Goal: Task Accomplishment & Management: Manage account settings

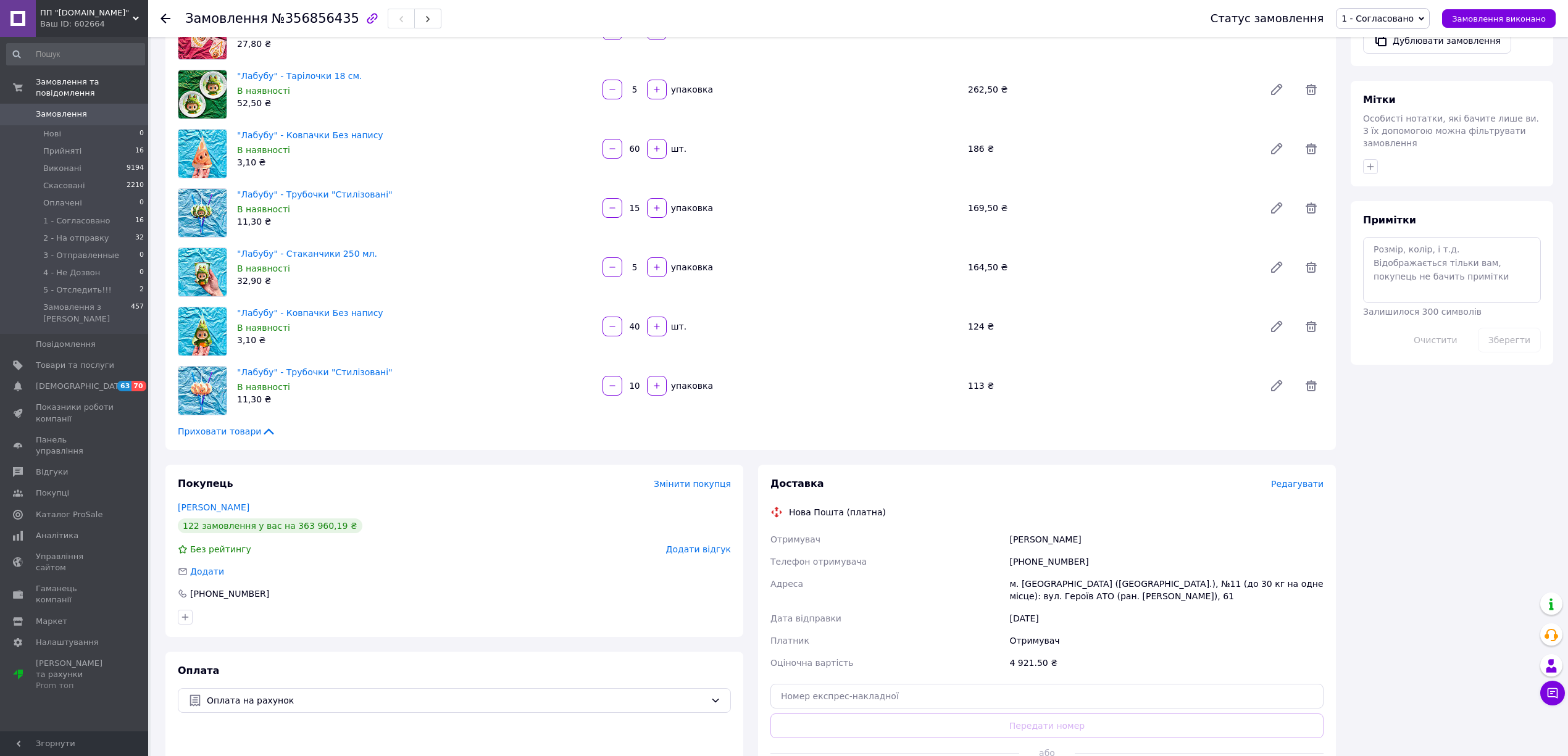
scroll to position [164, 0]
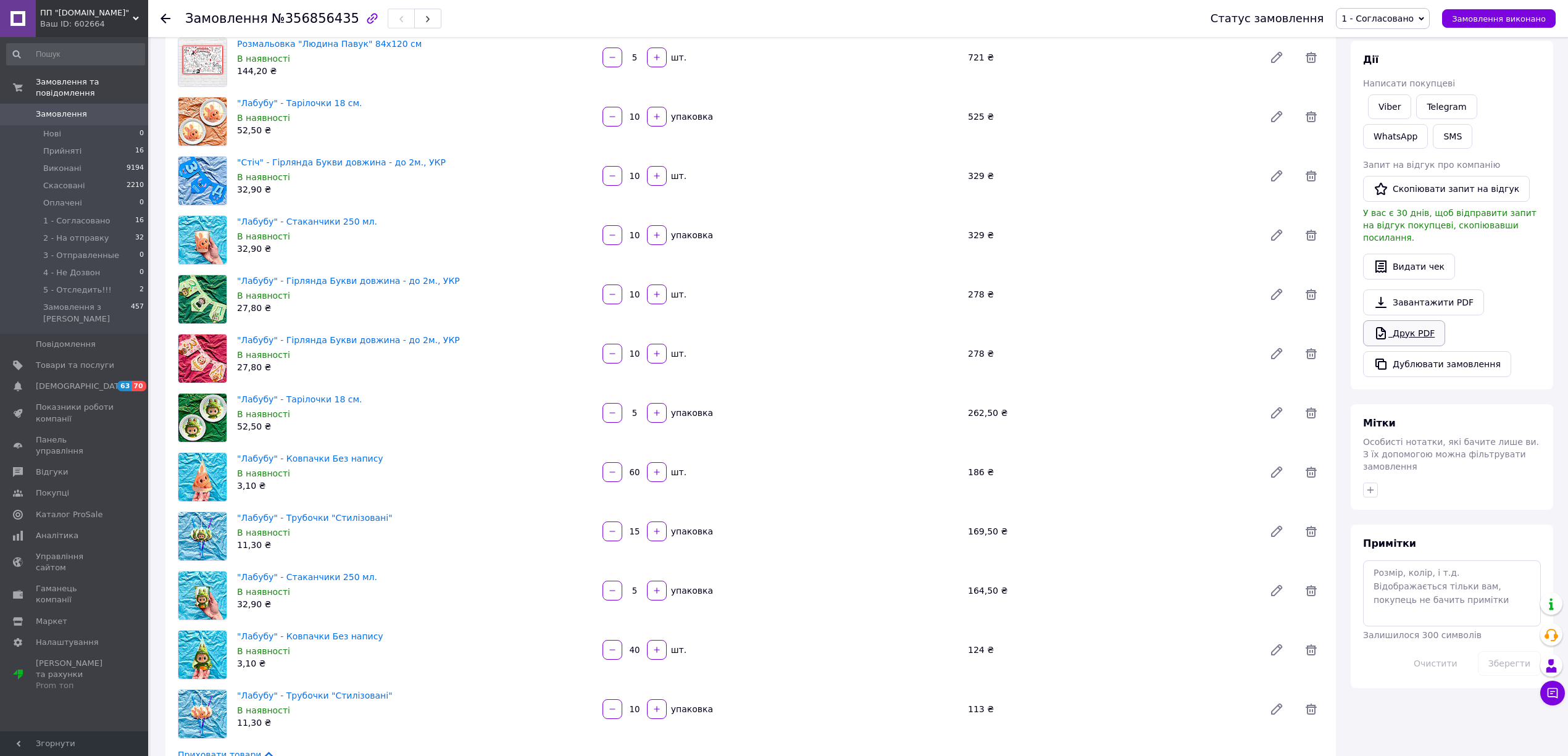
click at [1416, 327] on link "Друк PDF" at bounding box center [1404, 333] width 82 height 26
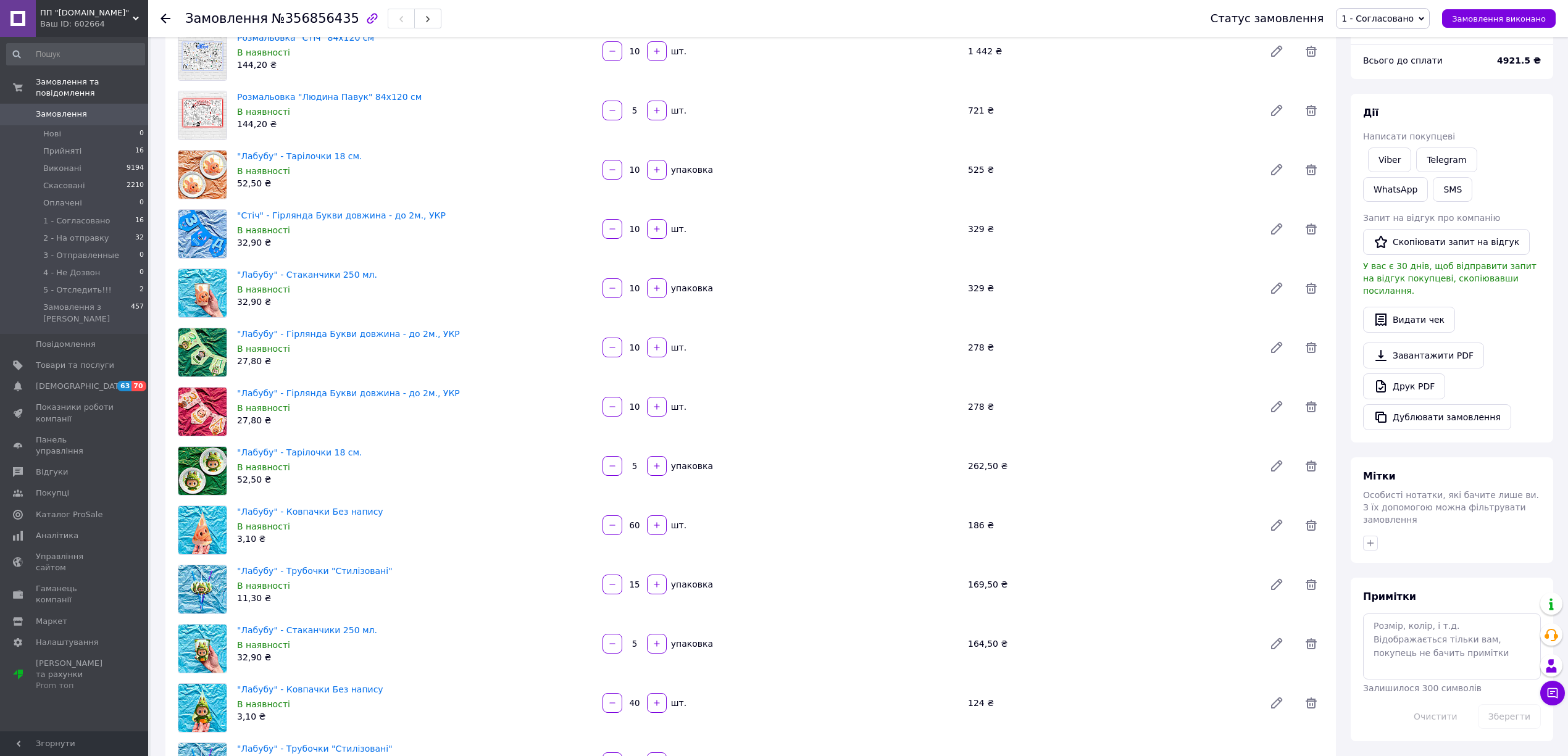
scroll to position [82, 0]
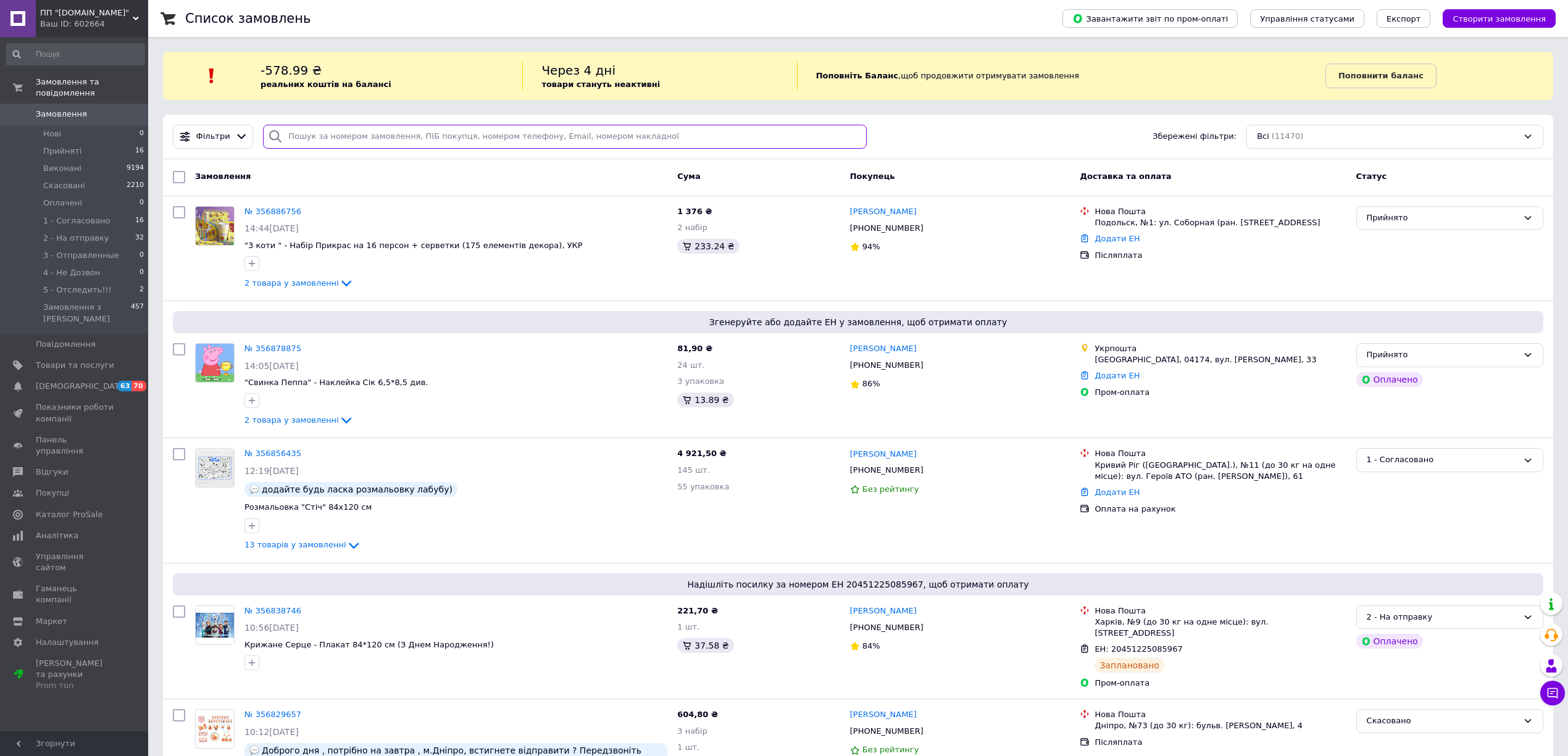
click at [325, 142] on input "search" at bounding box center [564, 136] width 603 height 24
paste input "356601394"
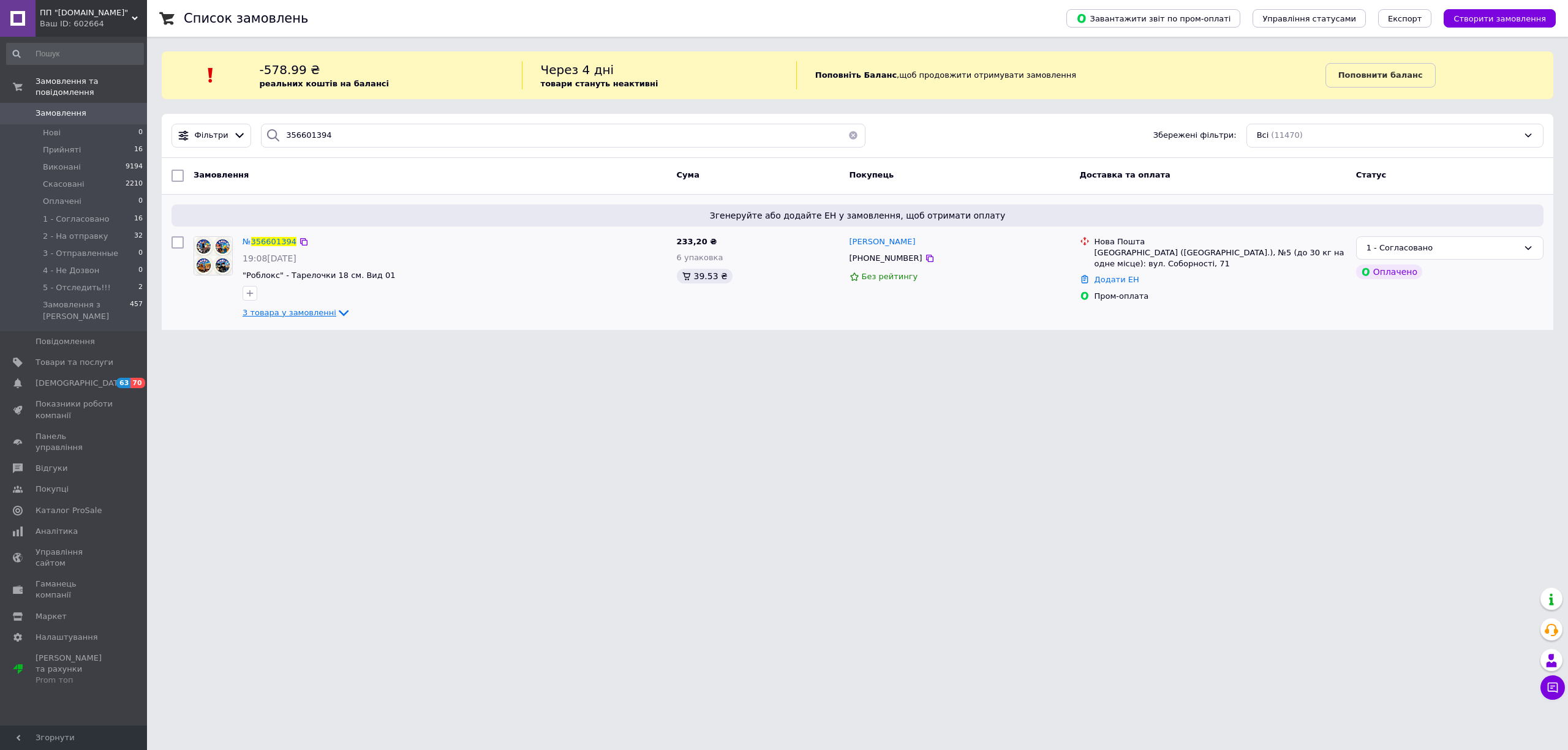
click at [273, 314] on span "3 товара у замовленні" at bounding box center [289, 312] width 94 height 10
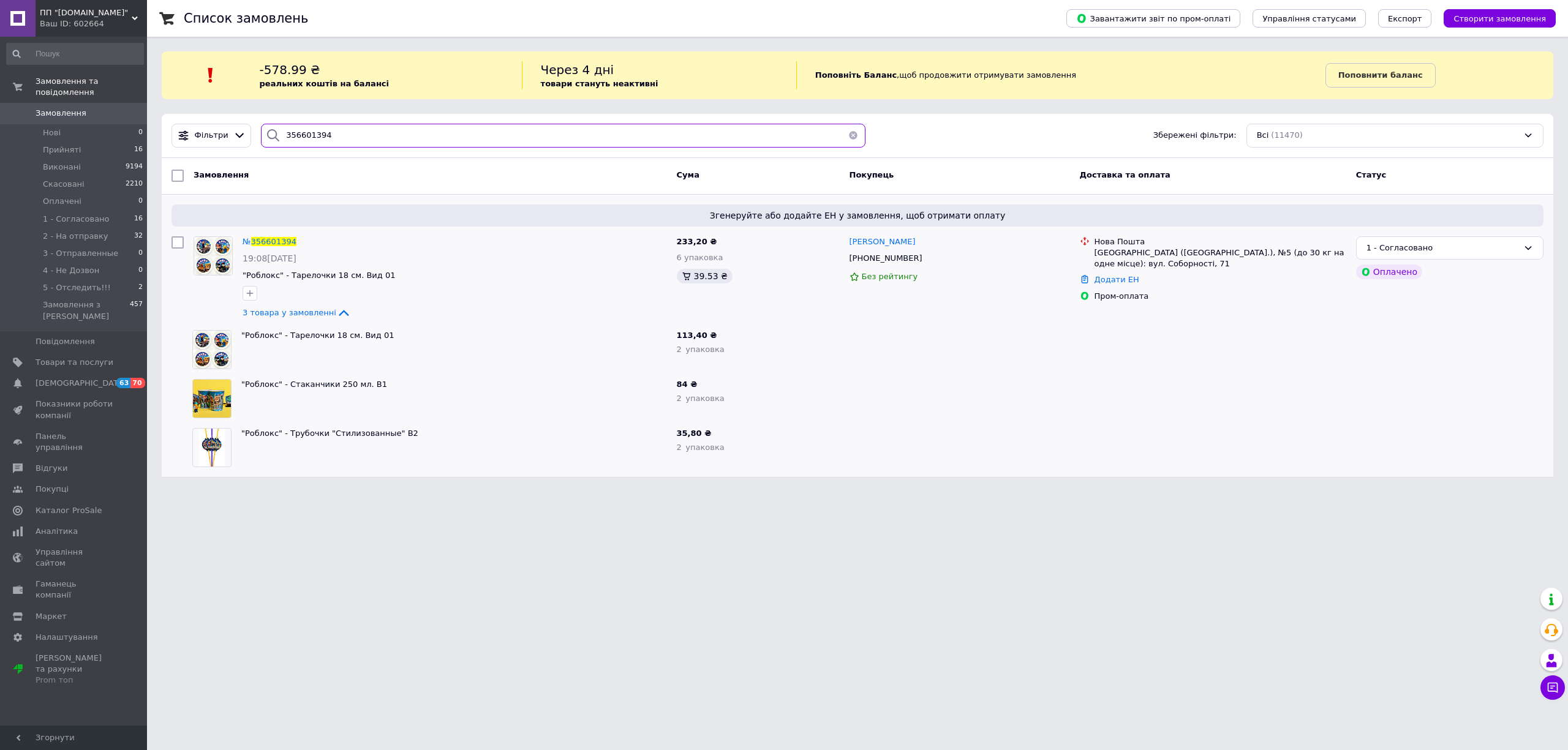
click at [360, 138] on input "356601394" at bounding box center [563, 135] width 605 height 24
paste input "68617"
click at [360, 138] on input "356601394" at bounding box center [563, 135] width 605 height 24
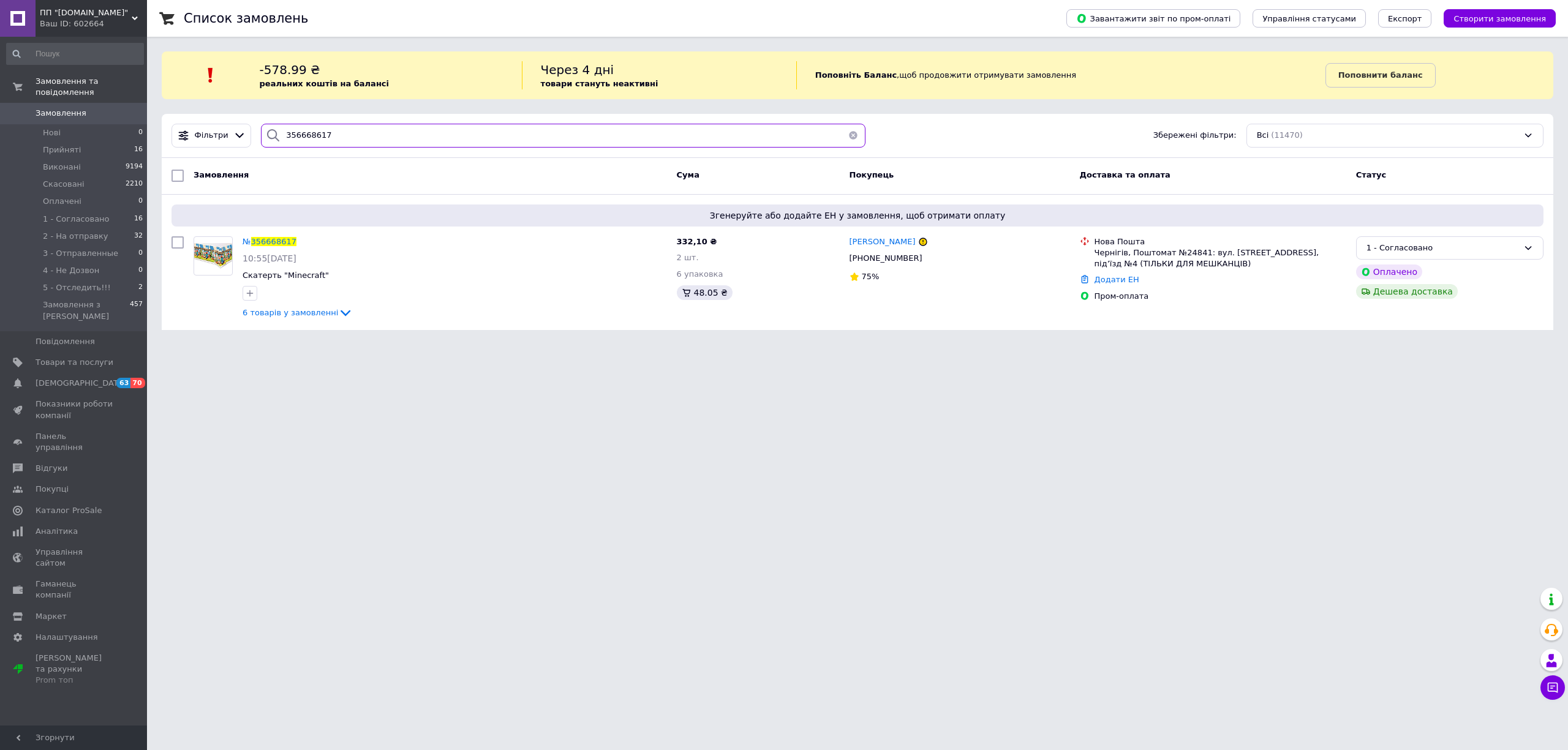
click at [342, 137] on input "356668617" at bounding box center [563, 135] width 605 height 24
paste input "516824"
click at [341, 137] on input "356668617" at bounding box center [563, 135] width 605 height 24
click at [322, 145] on input "356516824" at bounding box center [563, 135] width 605 height 24
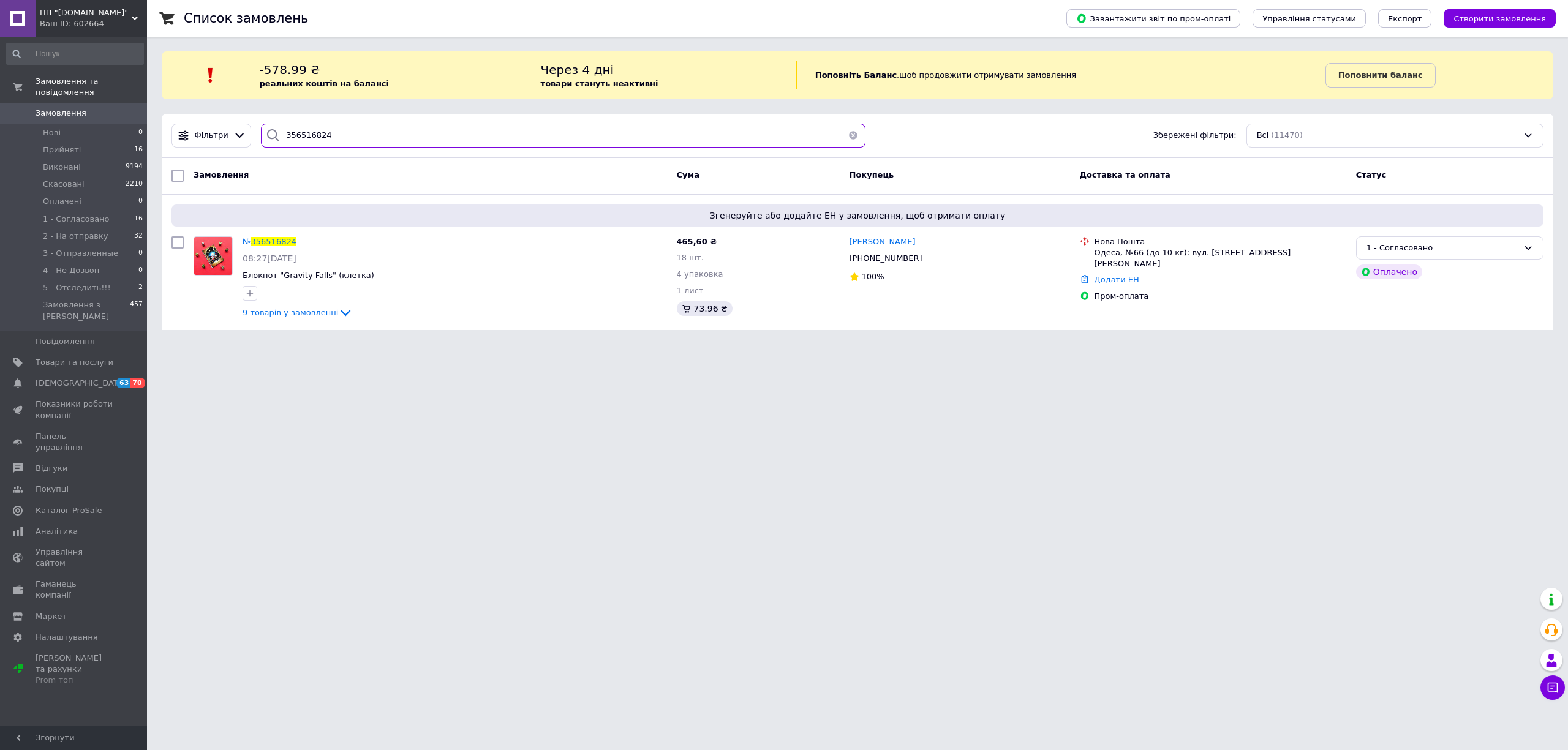
paste input "7775"
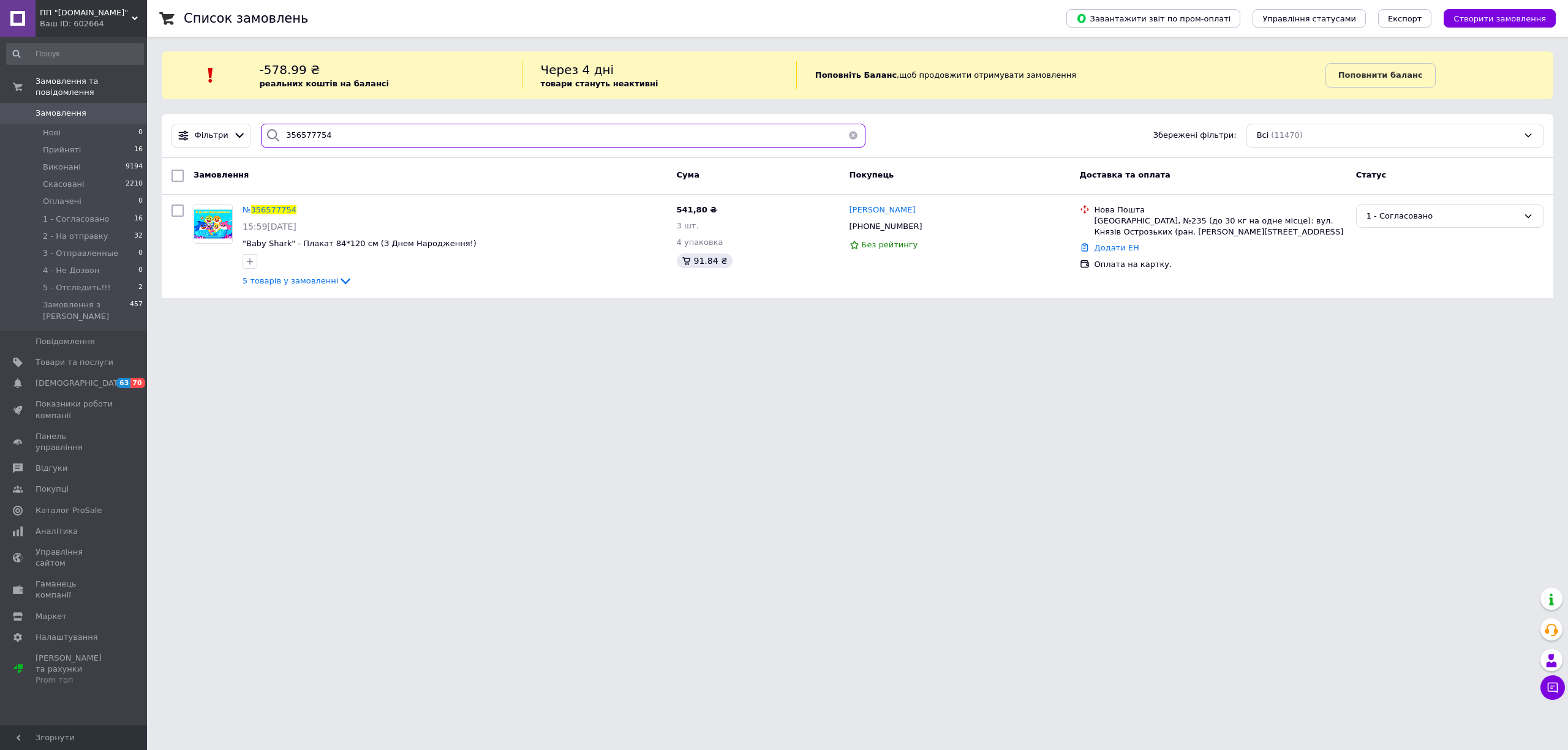
click at [308, 136] on input "356577754" at bounding box center [563, 135] width 605 height 24
paste input "19288"
click at [308, 136] on input "356519288" at bounding box center [563, 135] width 605 height 24
click at [409, 135] on input "356519288" at bounding box center [563, 135] width 605 height 24
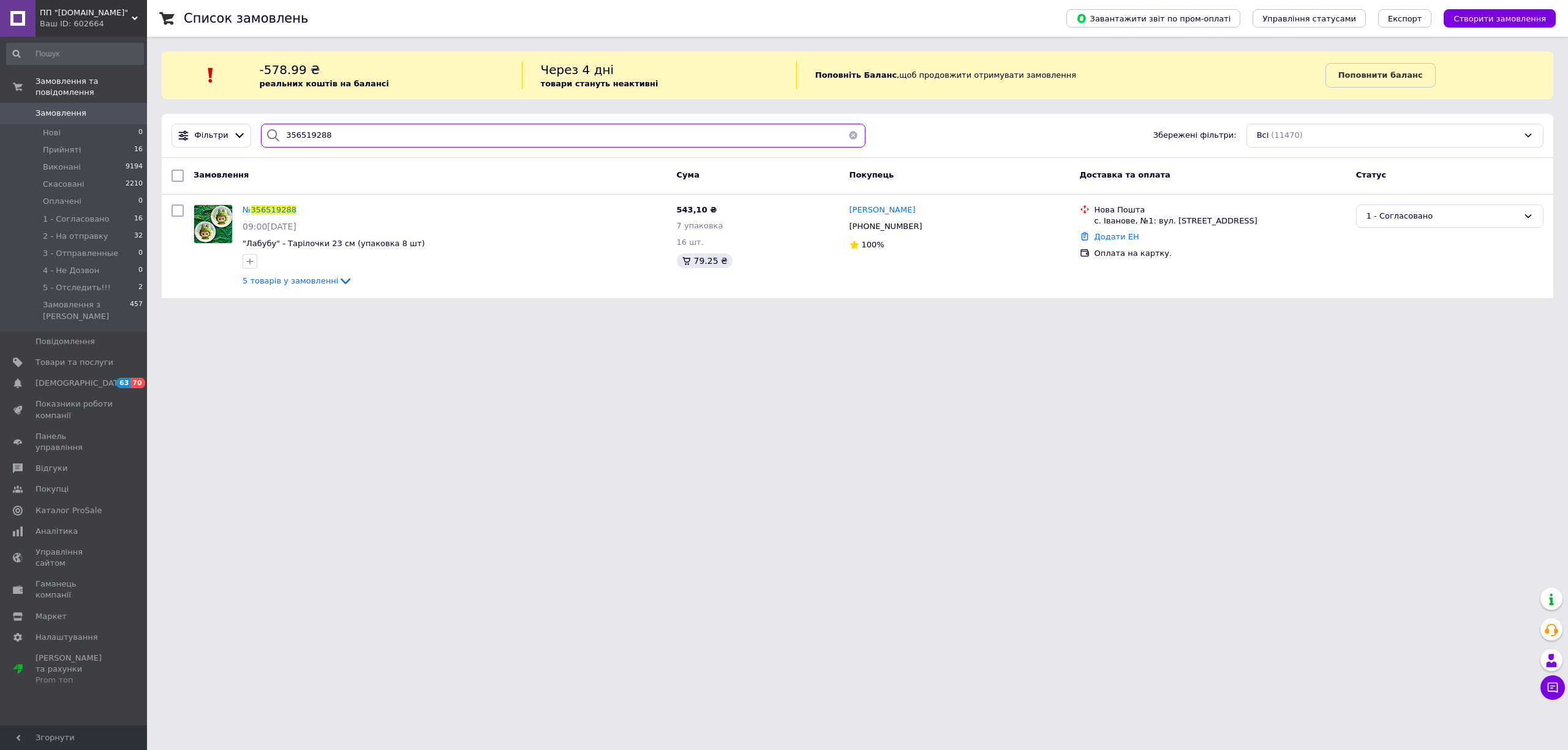
paste input "626912"
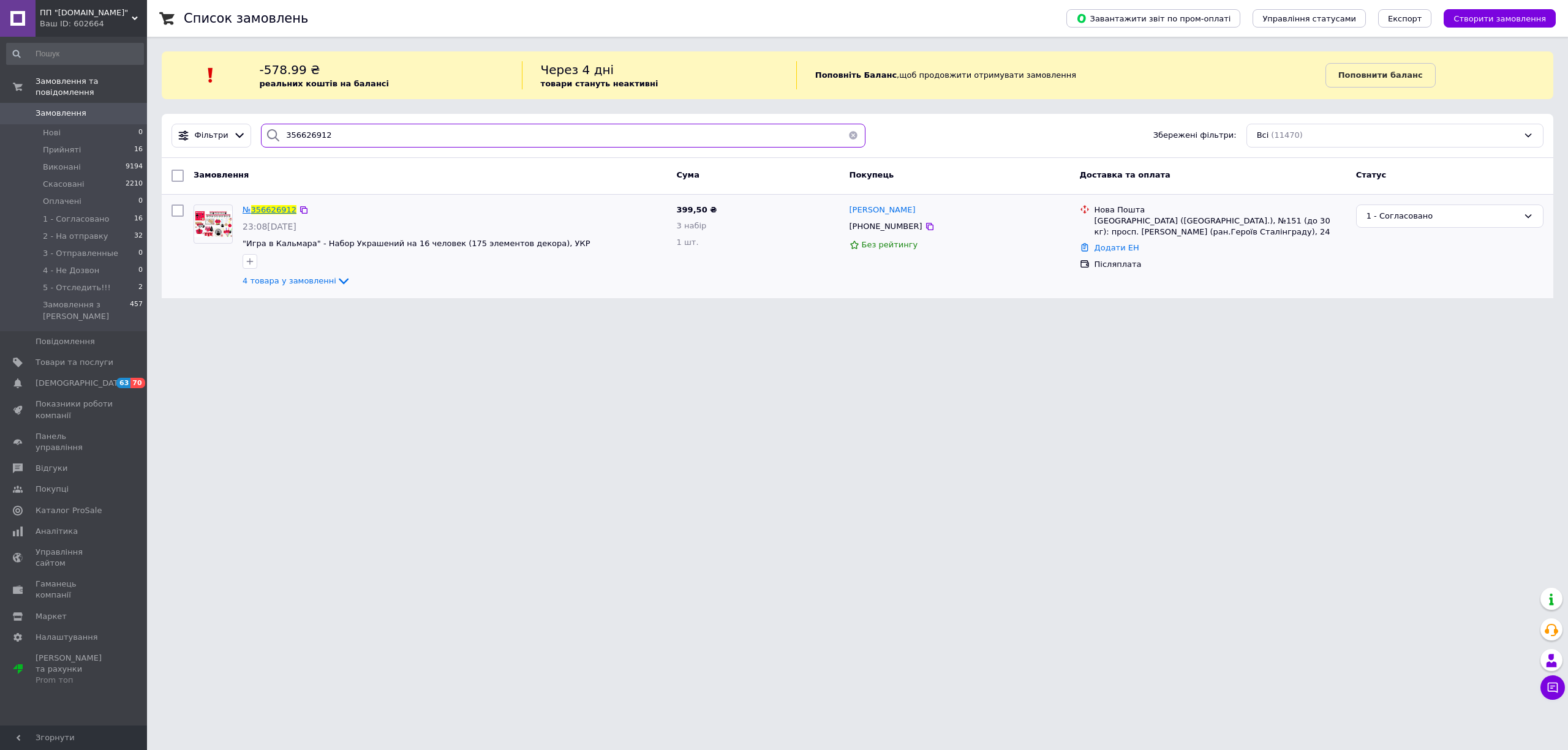
type input "356626912"
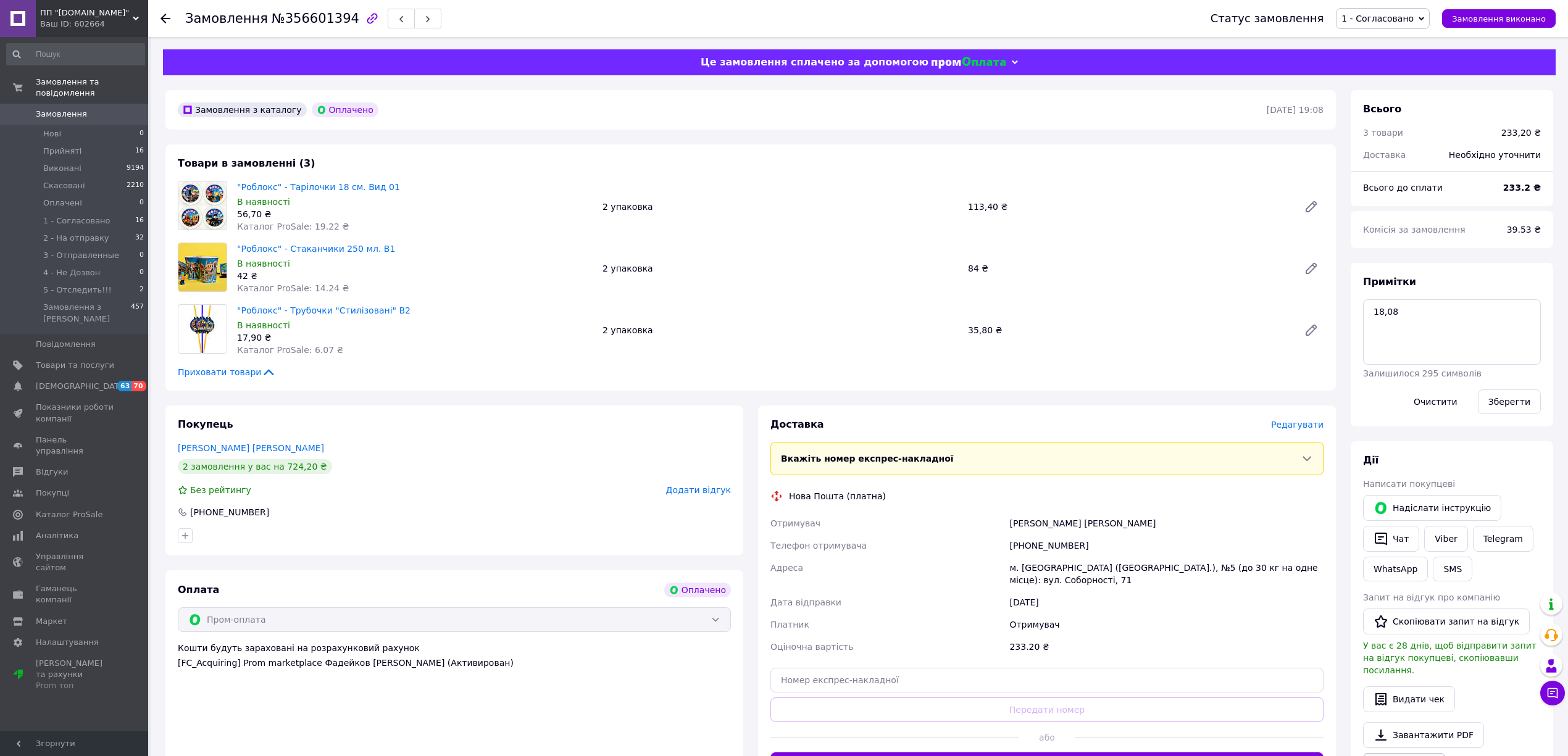
click at [1402, 753] on link "Друк PDF" at bounding box center [1404, 766] width 82 height 26
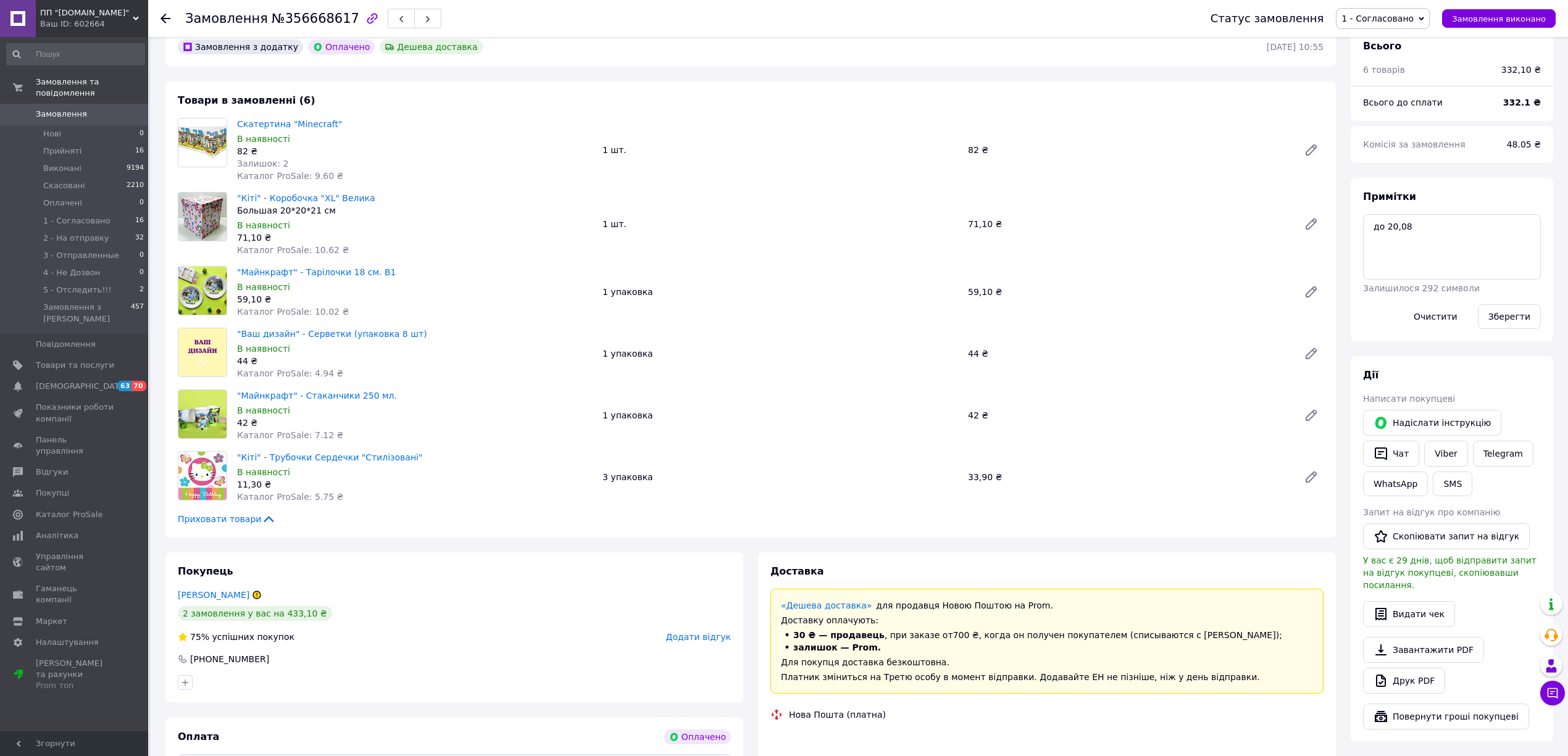
scroll to position [82, 0]
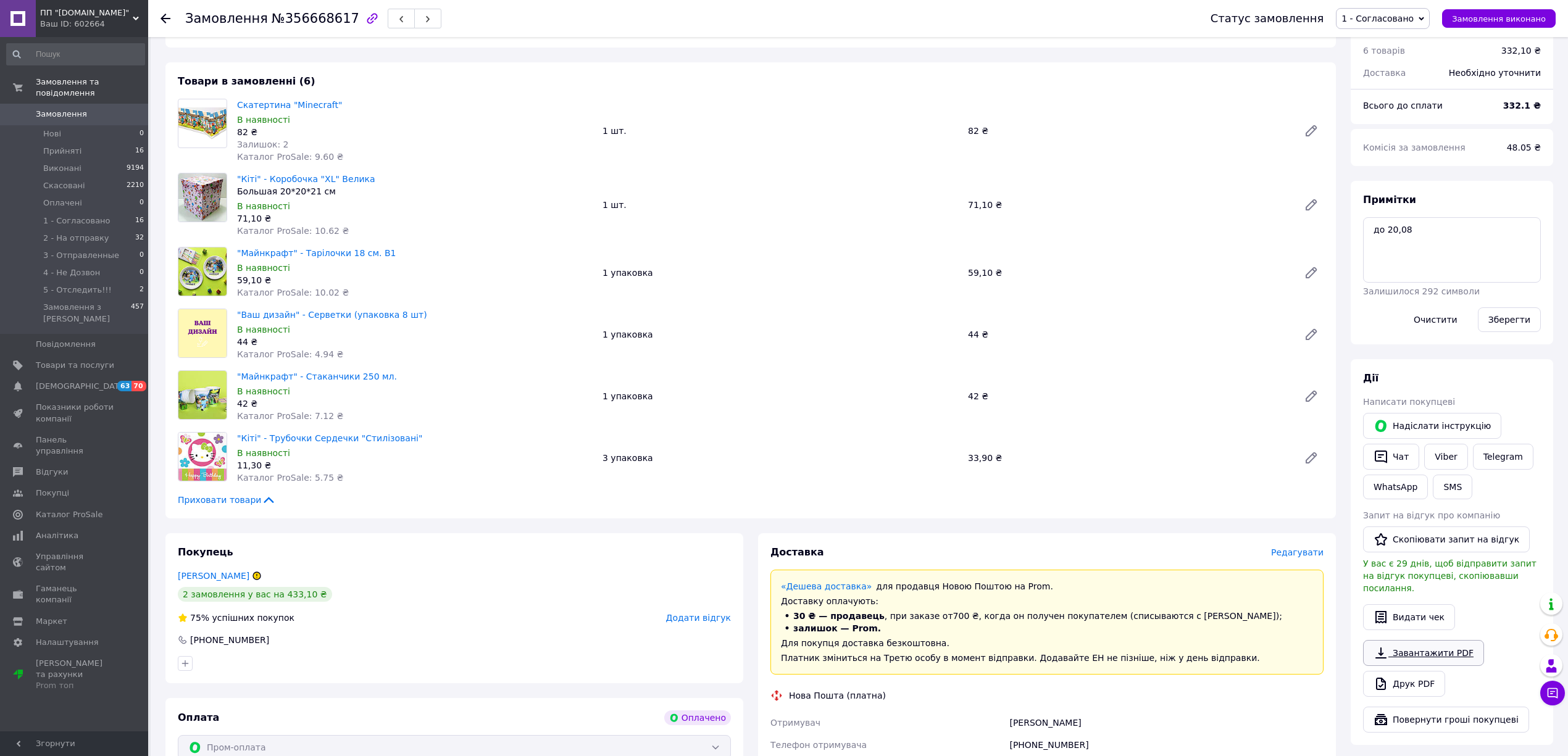
click at [1380, 648] on icon at bounding box center [1381, 653] width 11 height 11
click at [1381, 671] on link "Друк PDF" at bounding box center [1404, 683] width 82 height 26
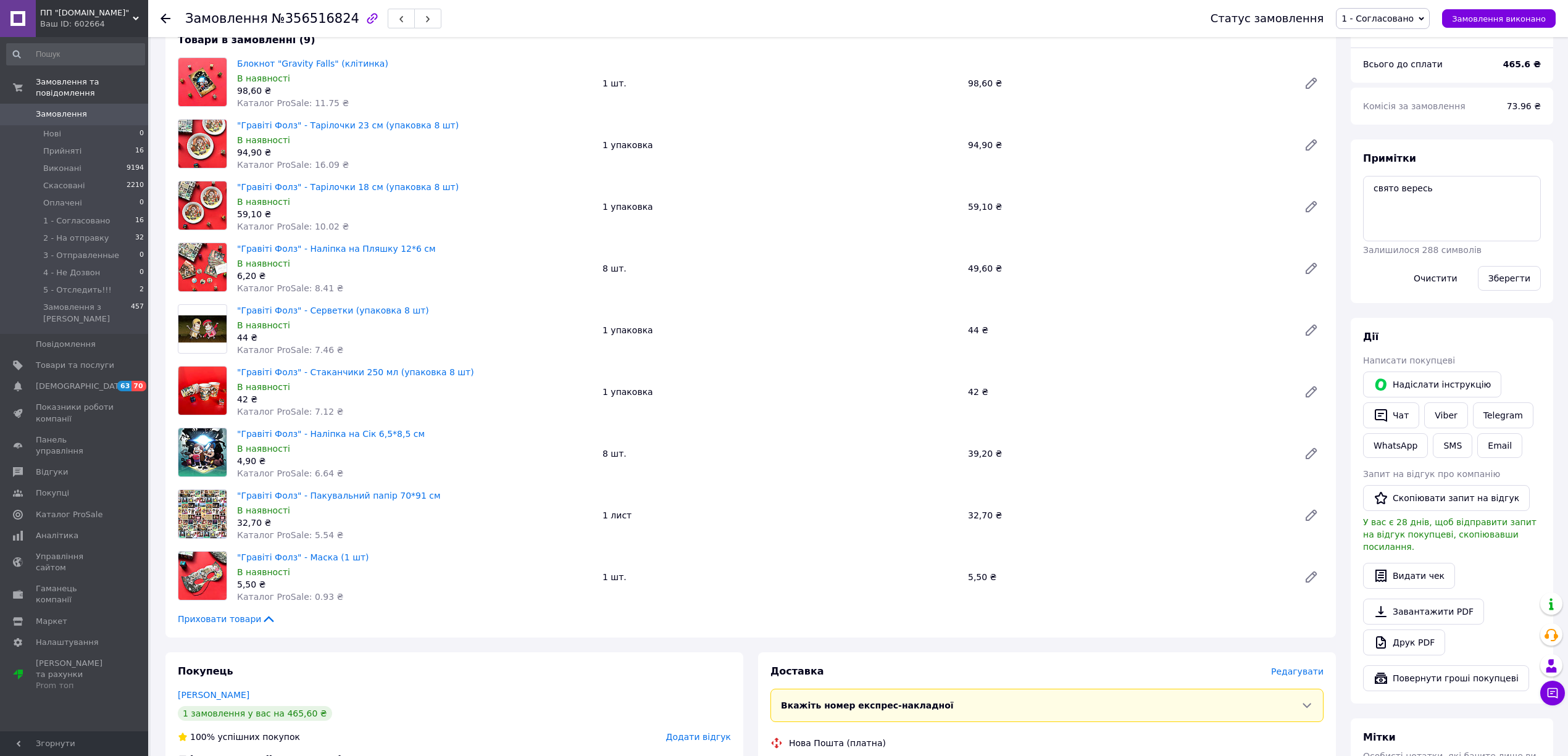
scroll to position [82, 0]
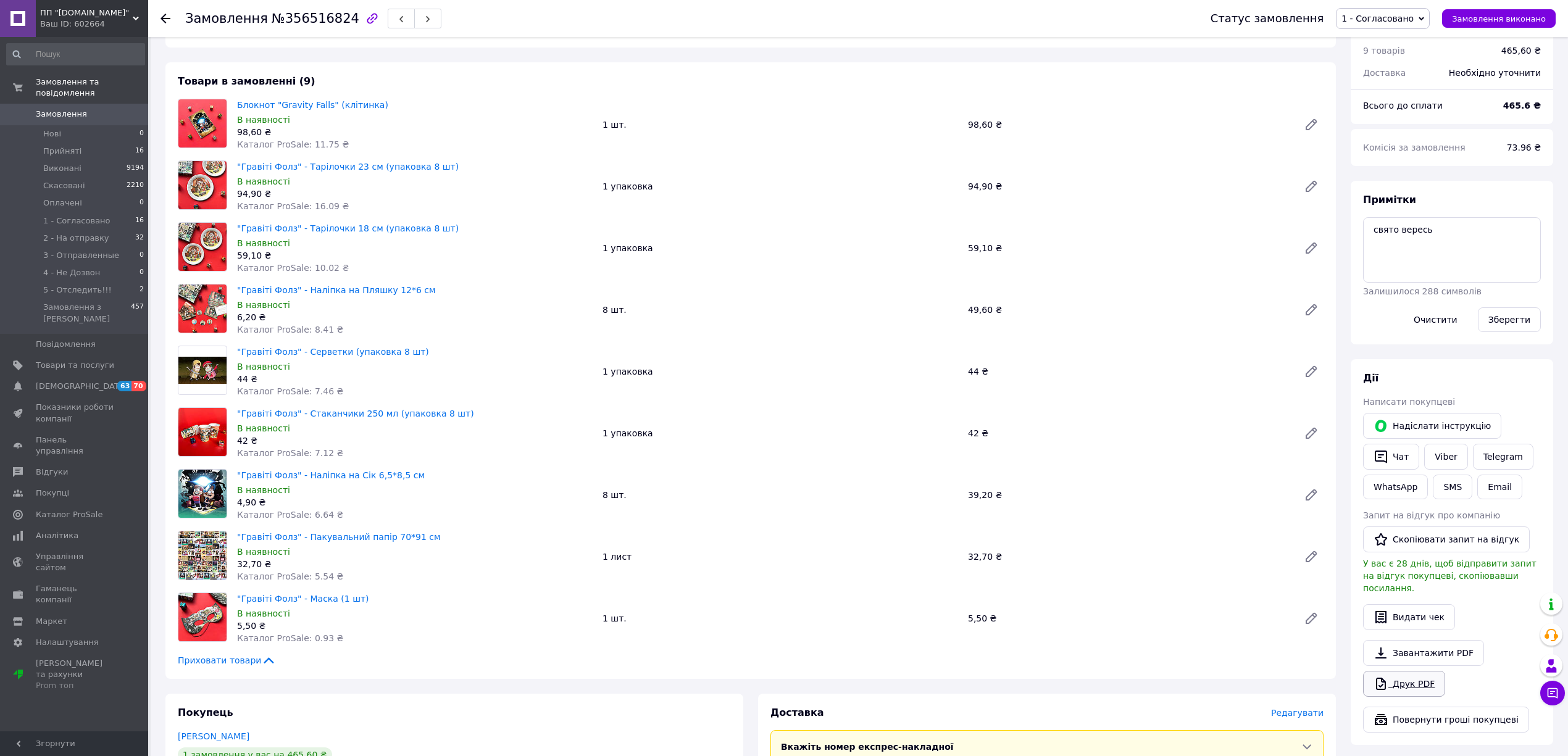
click at [1389, 675] on link "Друк PDF" at bounding box center [1404, 683] width 82 height 26
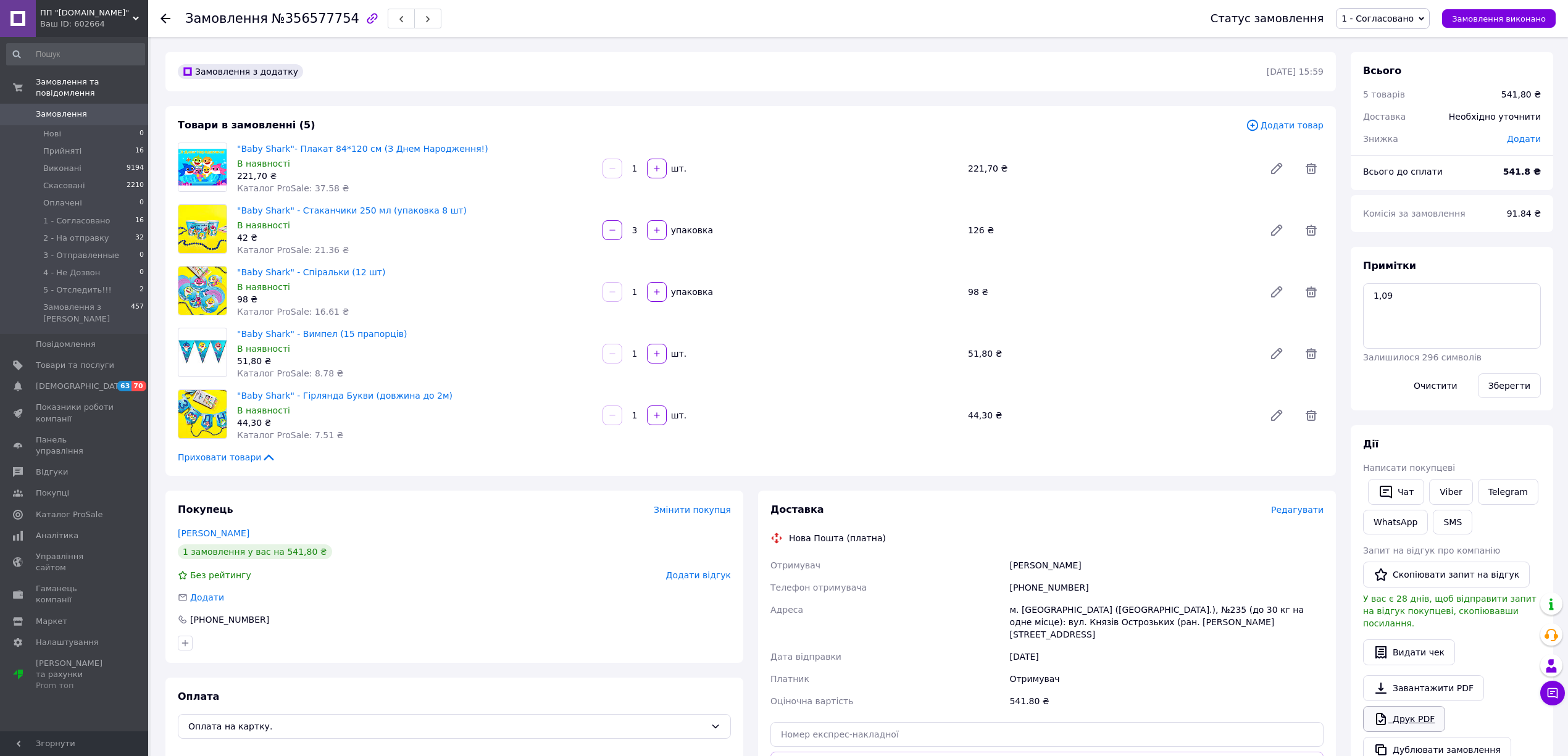
click at [1381, 712] on icon at bounding box center [1381, 719] width 15 height 15
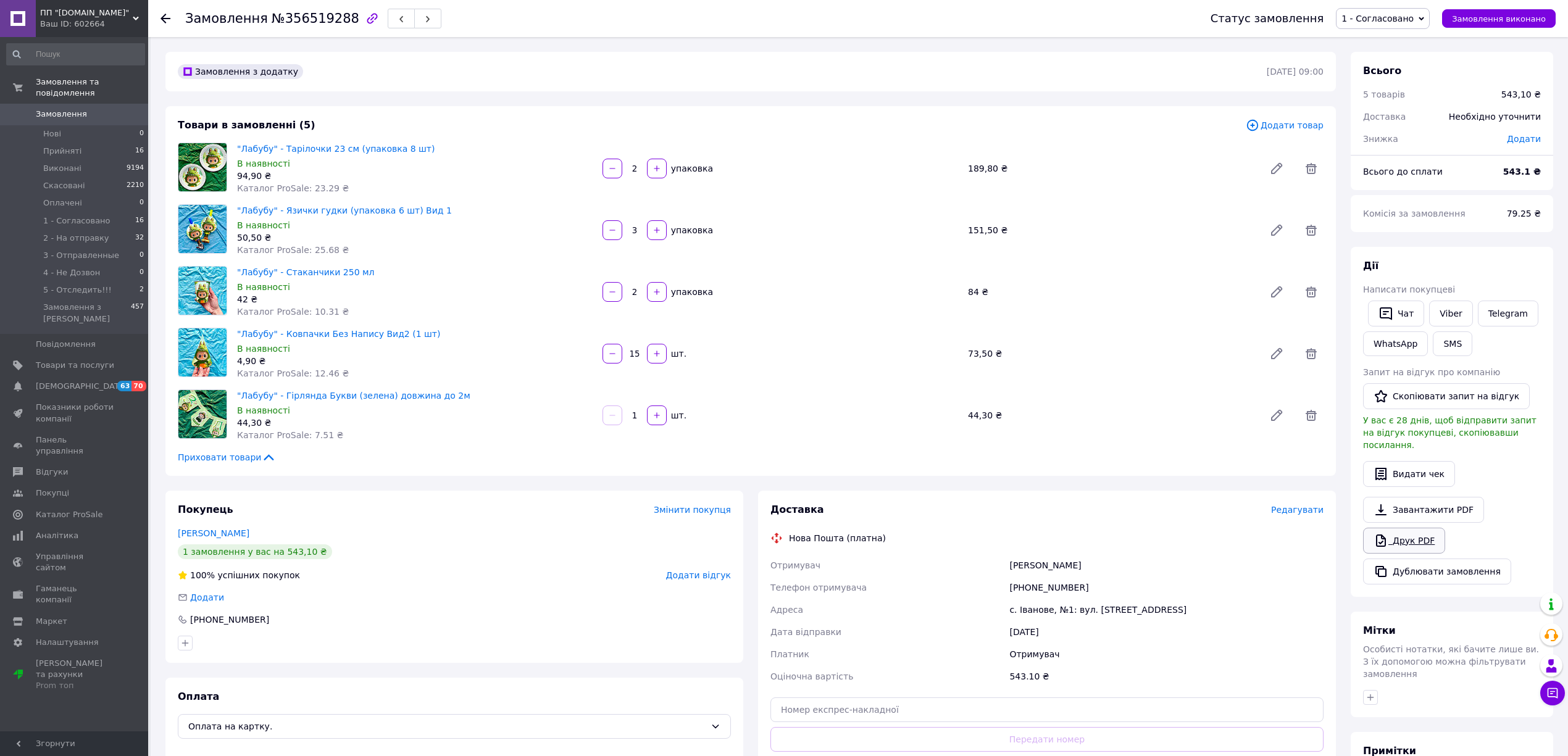
click at [1381, 537] on icon at bounding box center [1381, 541] width 10 height 13
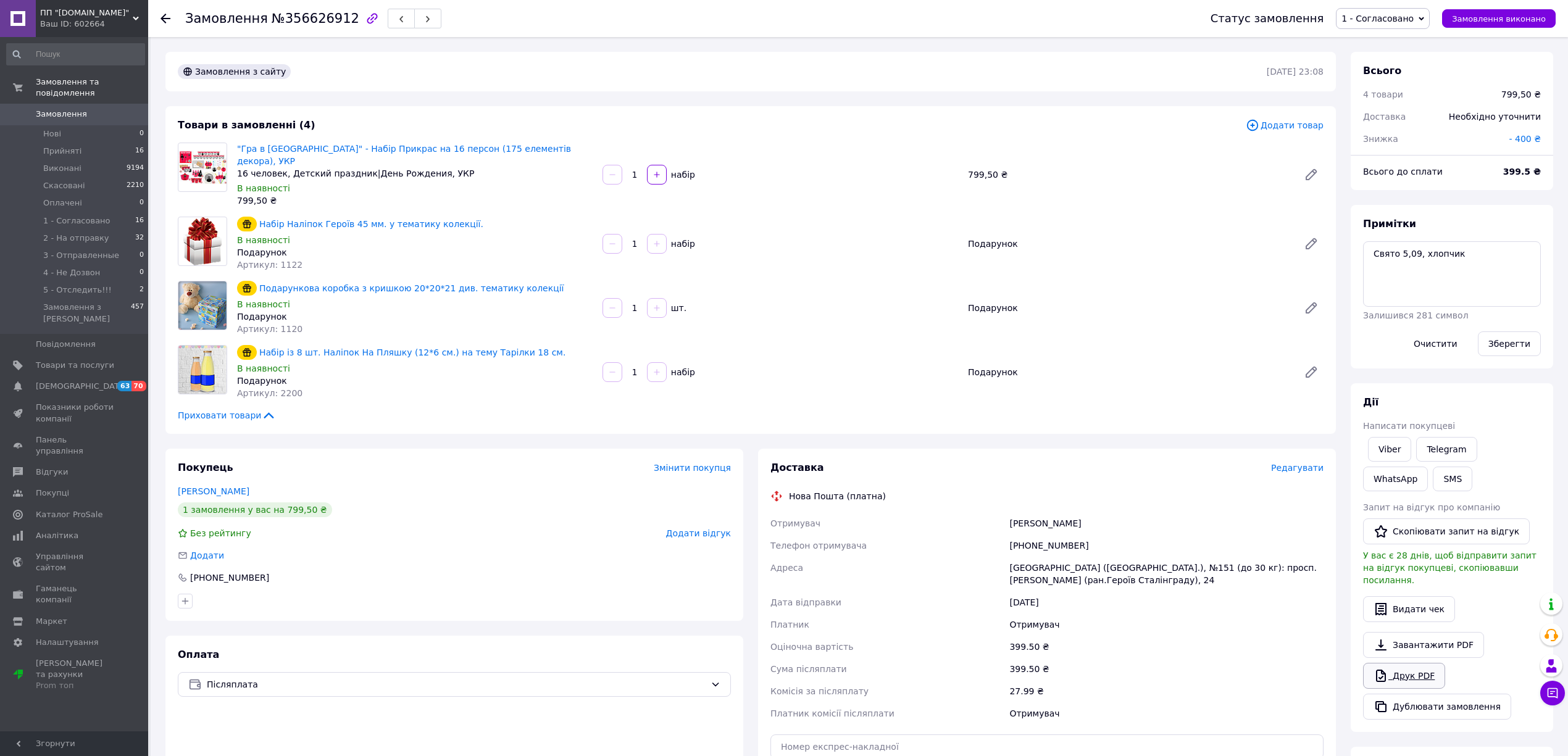
scroll to position [82, 0]
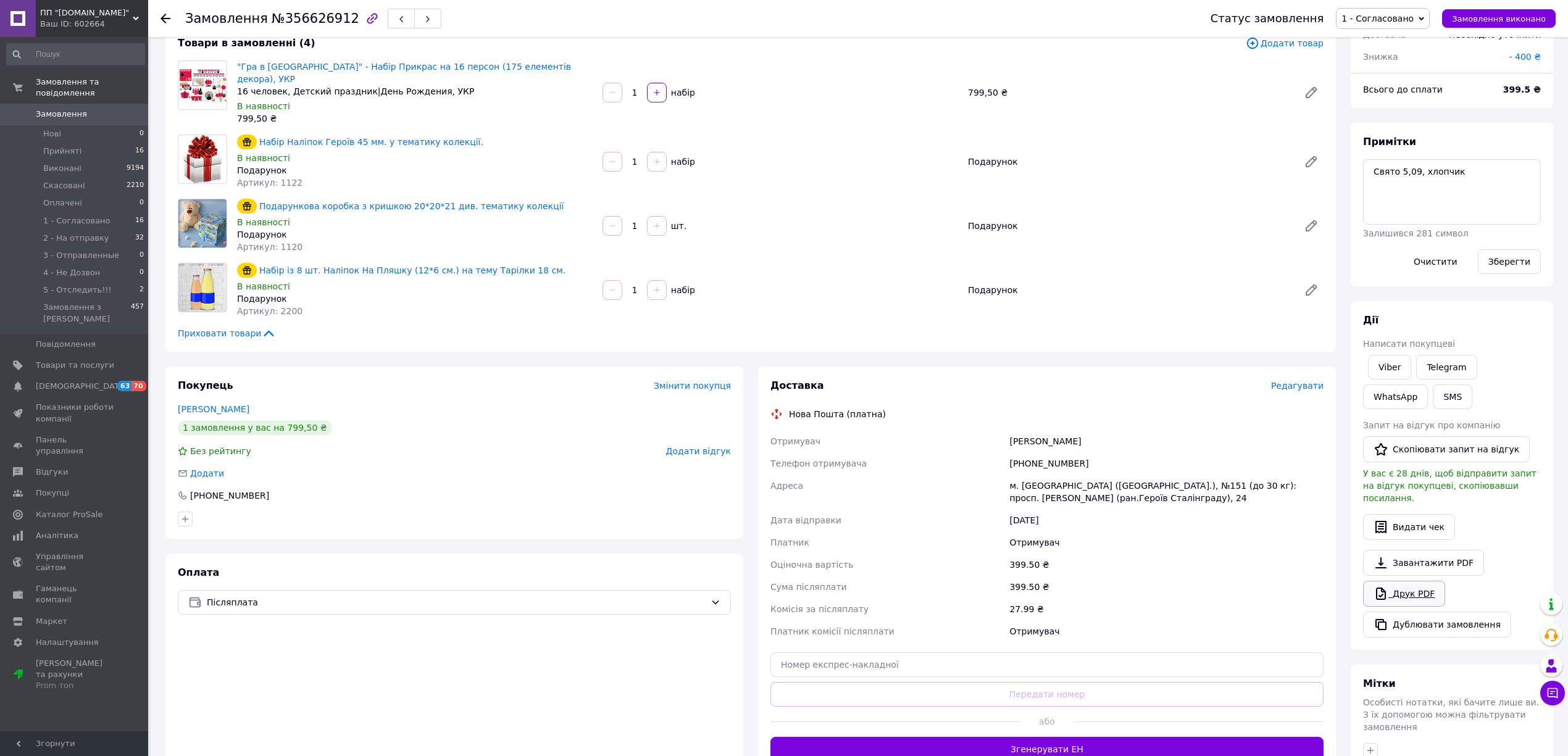
click at [1393, 583] on link "Друк PDF" at bounding box center [1404, 594] width 82 height 26
